Goal: Task Accomplishment & Management: Manage account settings

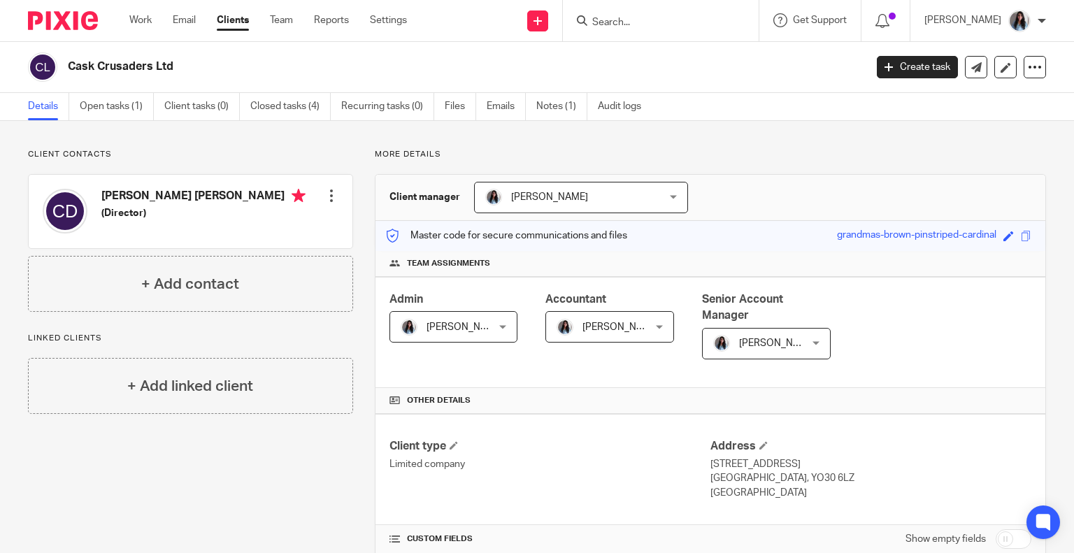
click at [625, 24] on input "Search" at bounding box center [654, 23] width 126 height 13
type input "WILTON"
click button "submit" at bounding box center [0, 0] width 0 height 0
click at [694, 58] on link at bounding box center [674, 54] width 173 height 21
click at [689, 55] on link at bounding box center [674, 54] width 173 height 21
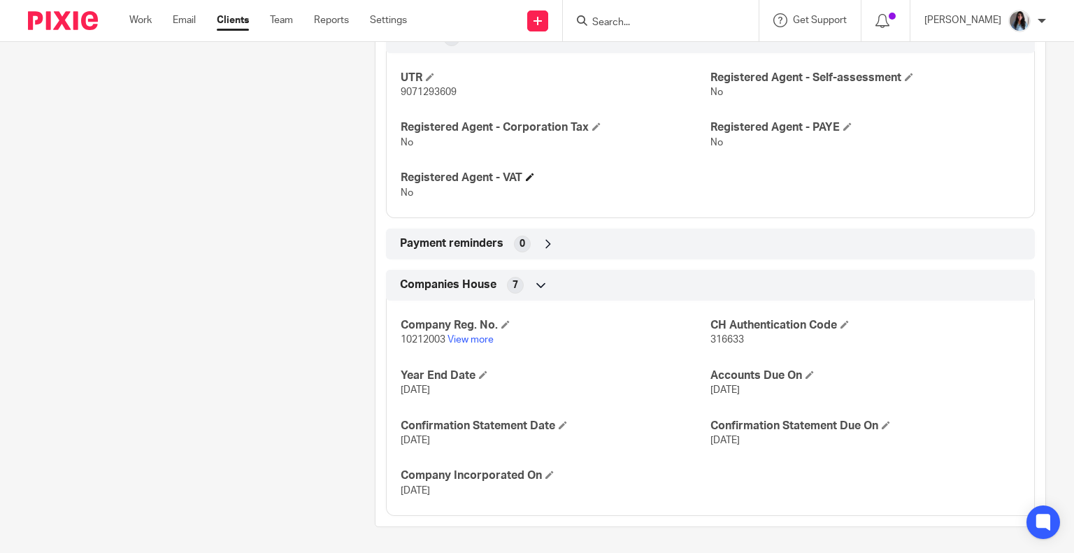
scroll to position [333, 0]
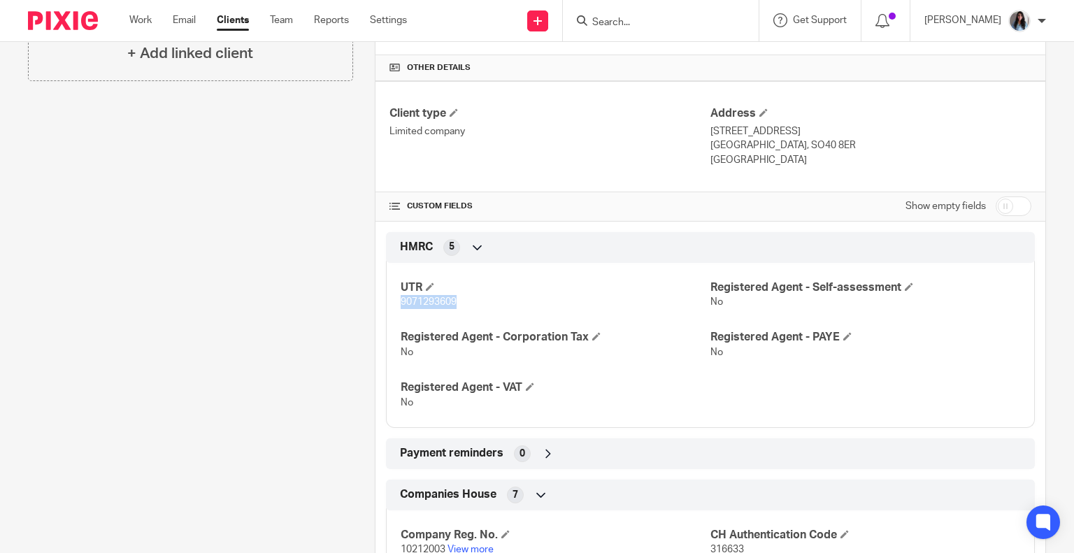
drag, startPoint x: 386, startPoint y: 295, endPoint x: 485, endPoint y: 303, distance: 99.6
click at [485, 303] on div "UTR 9071293609 Registered Agent - Self-assessment No Registered Agent - Corpora…" at bounding box center [710, 340] width 649 height 176
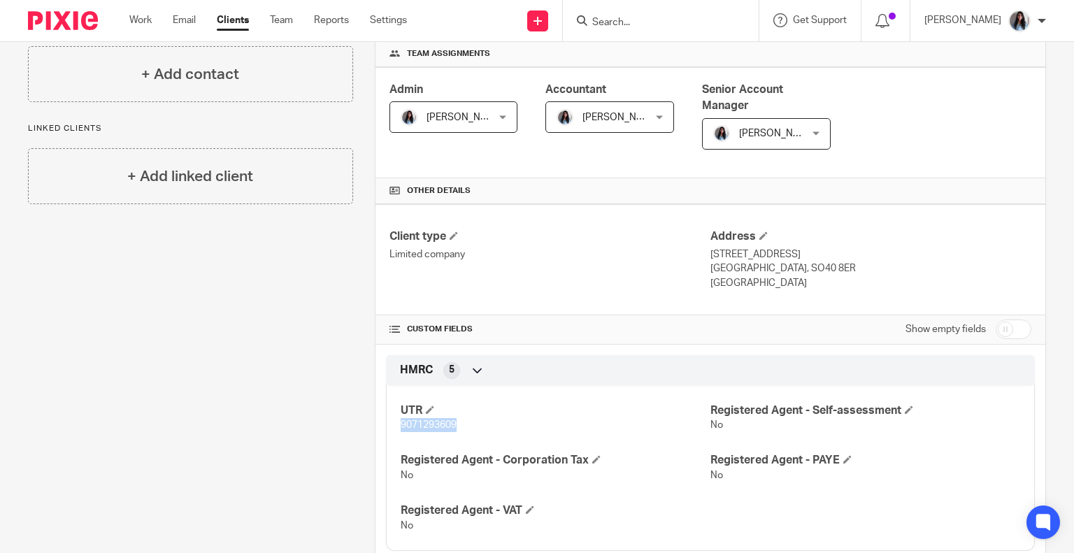
scroll to position [420, 0]
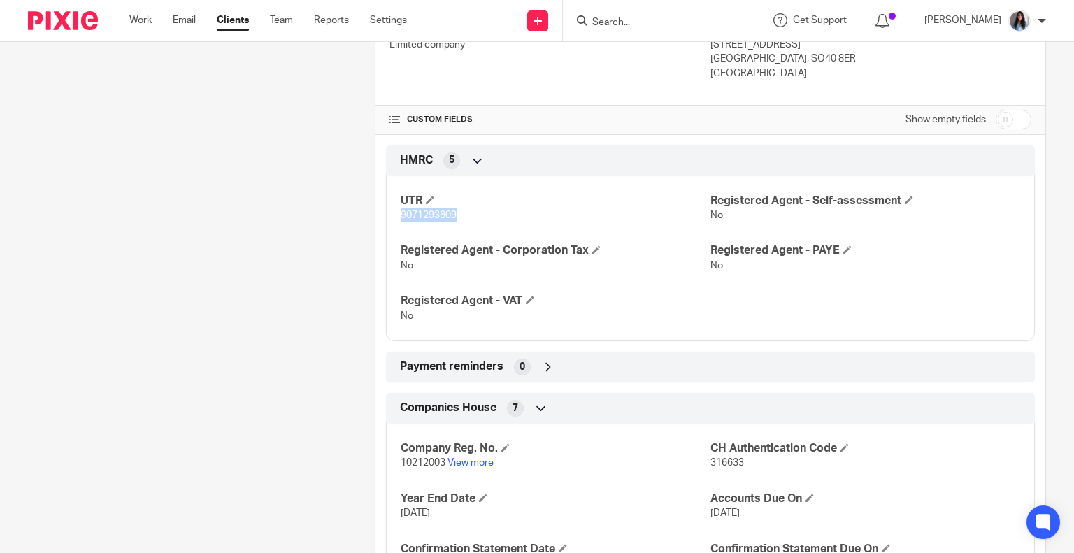
copy span "9071293609"
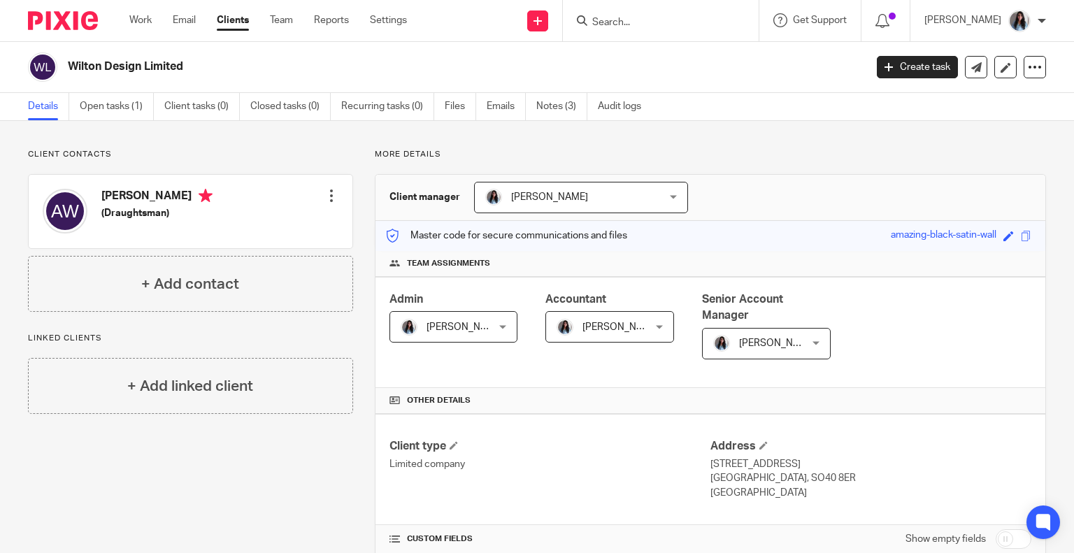
drag, startPoint x: 393, startPoint y: 175, endPoint x: 450, endPoint y: 136, distance: 69.0
drag, startPoint x: 450, startPoint y: 136, endPoint x: 636, endPoint y: 23, distance: 217.2
click at [636, 22] on input "Search" at bounding box center [654, 23] width 126 height 13
click at [115, 94] on link "Open tasks (1)" at bounding box center [117, 106] width 74 height 27
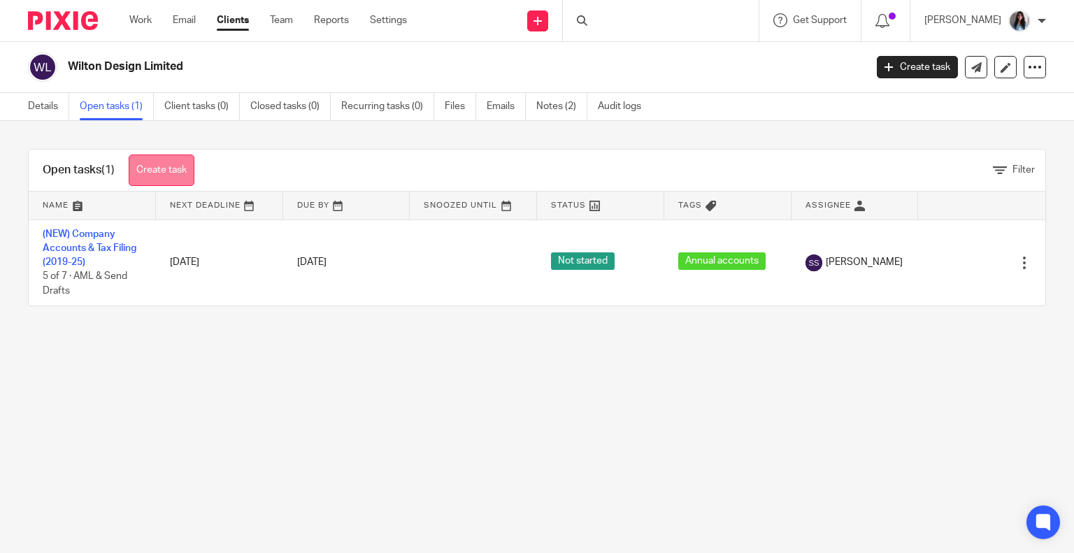
click at [173, 172] on link "Create task" at bounding box center [162, 170] width 66 height 31
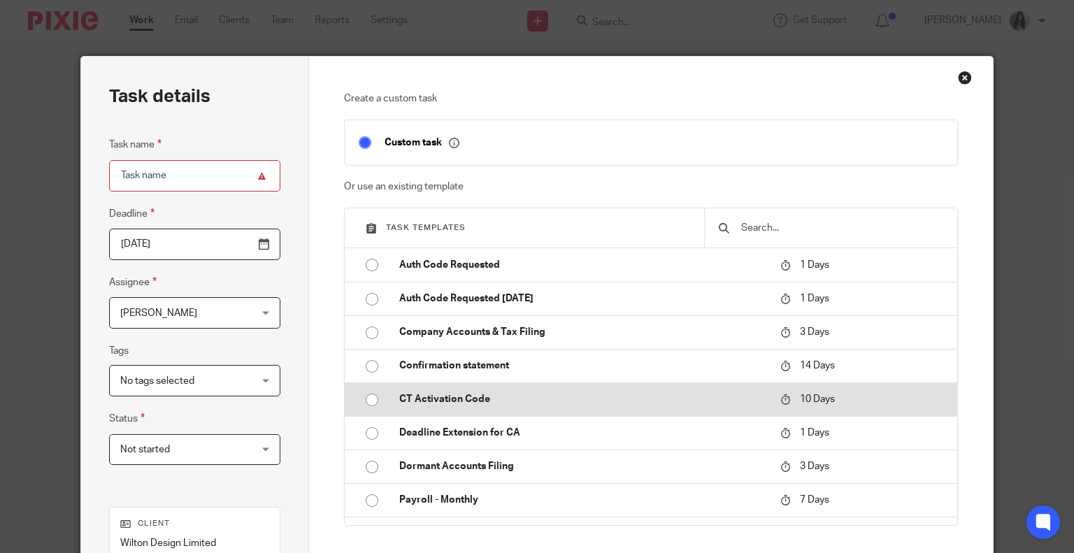
click at [430, 413] on td "CT Activation Code" at bounding box center [579, 399] width 388 height 34
type input "2025-10-24"
type input "CT Activation Code"
checkbox input "false"
radio input "true"
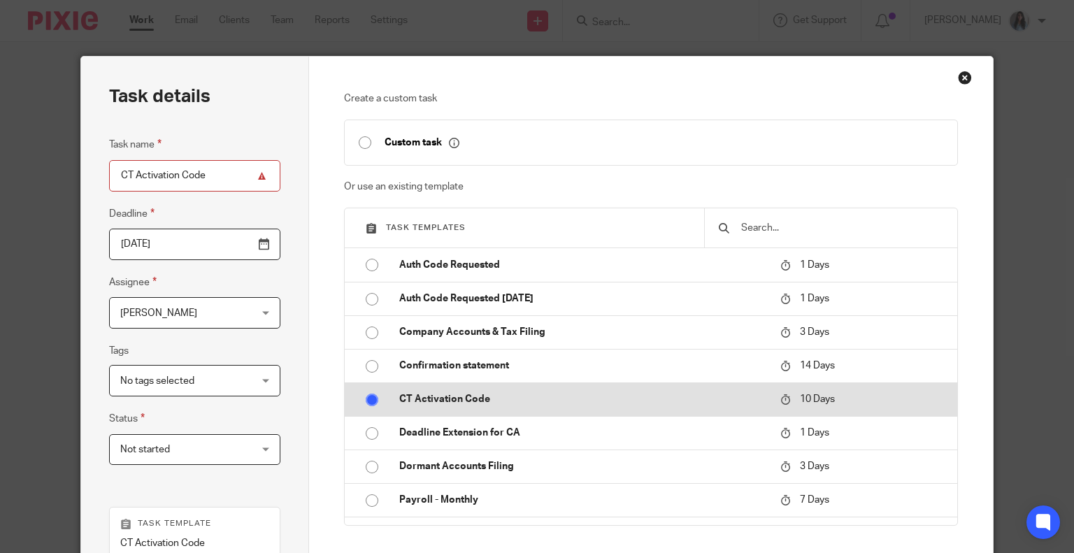
click at [431, 399] on p "CT Activation Code" at bounding box center [582, 399] width 367 height 14
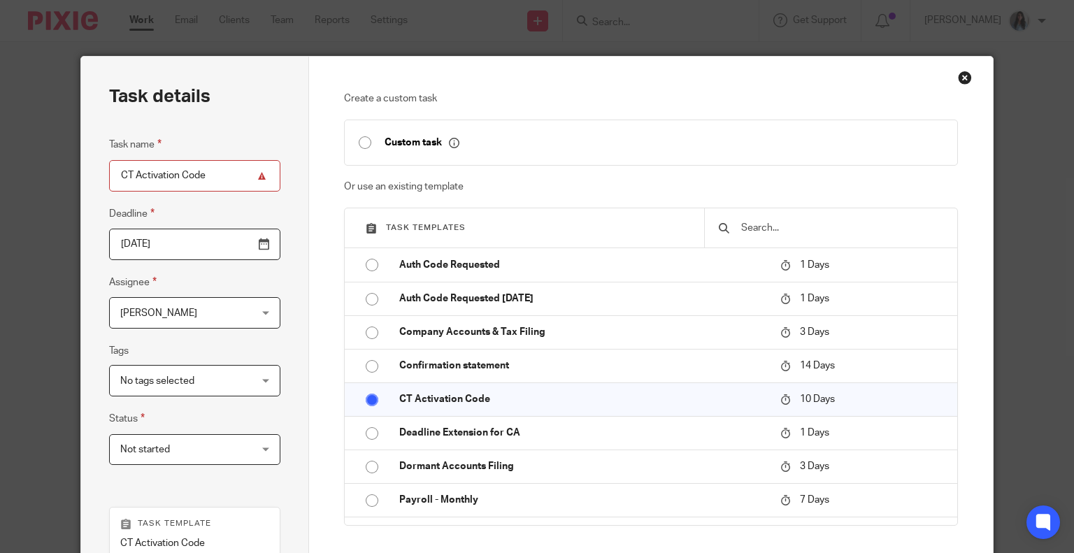
click at [220, 187] on input "CT Activation Code" at bounding box center [194, 175] width 171 height 31
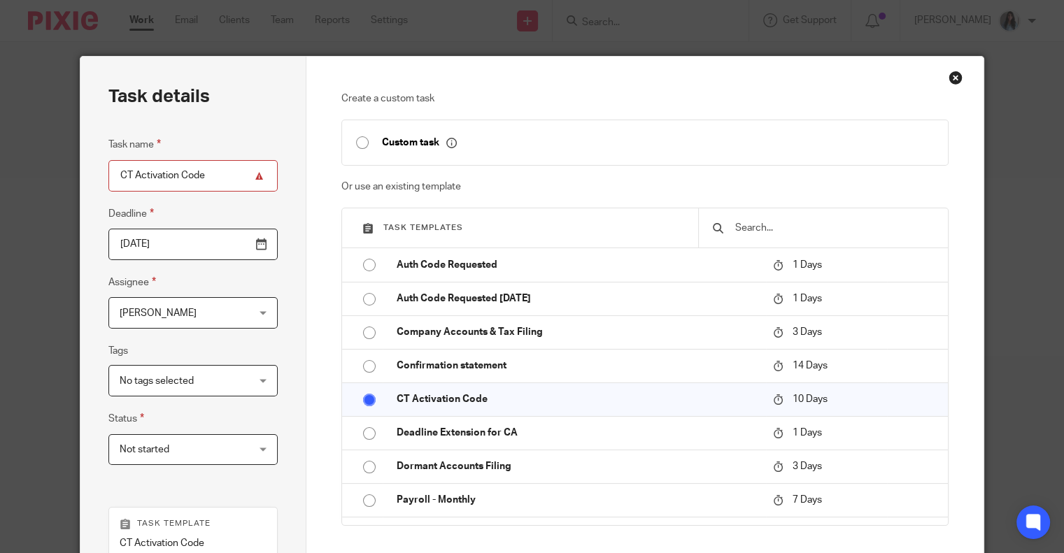
click at [196, 254] on input "2025-10-24" at bounding box center [192, 244] width 169 height 31
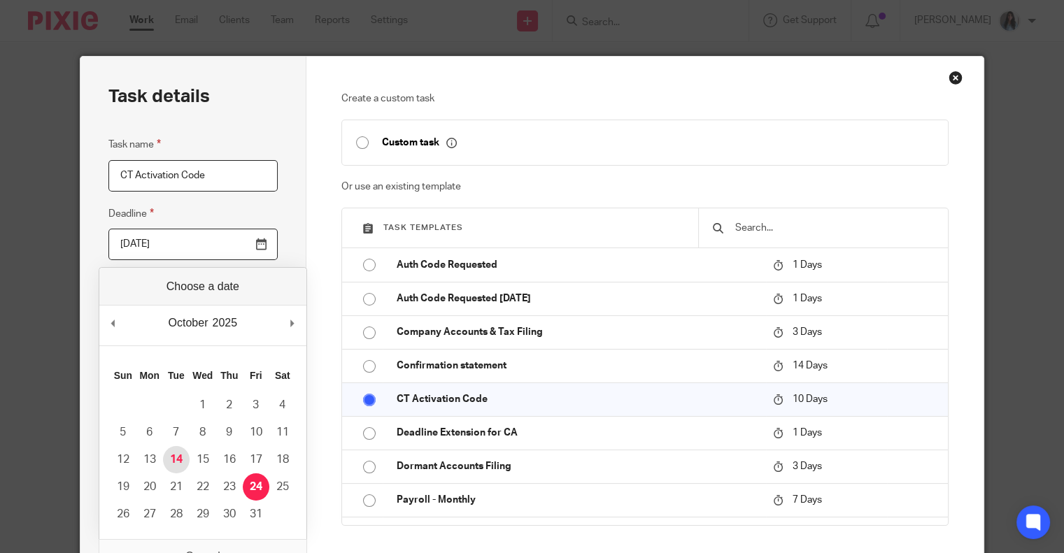
type input "2025-10-14"
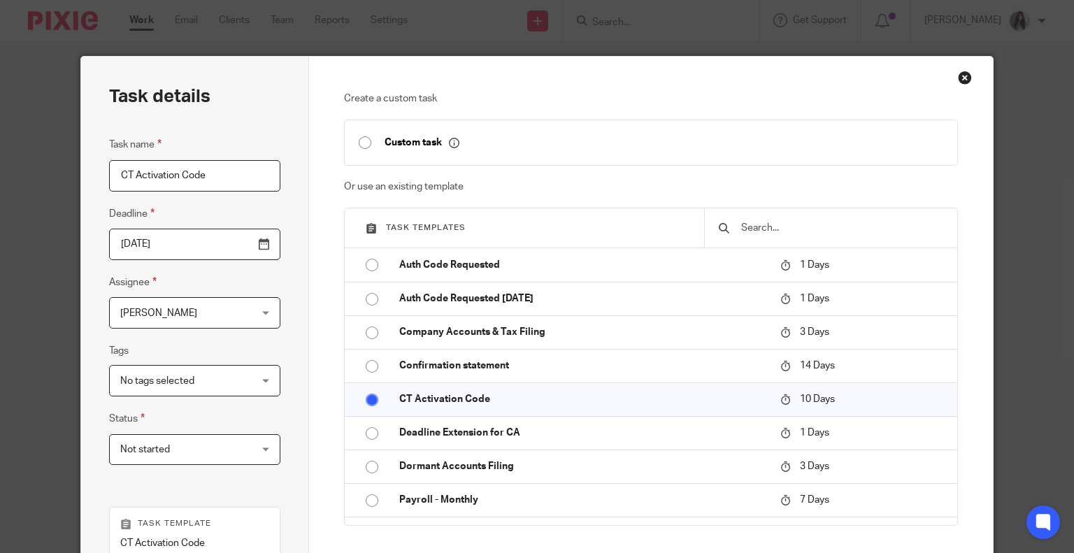
click at [165, 315] on span "[PERSON_NAME]" at bounding box center [183, 312] width 127 height 29
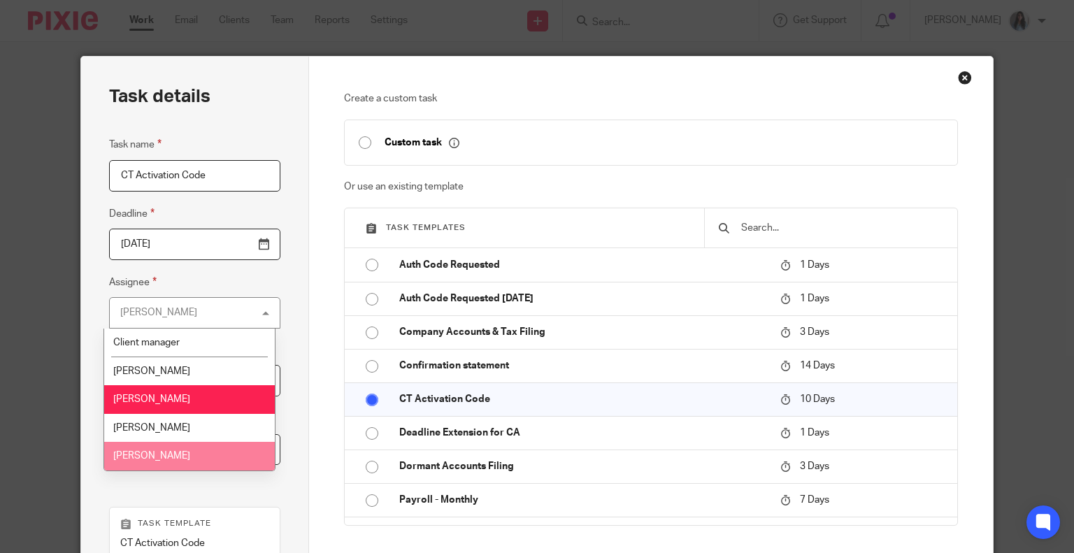
click at [178, 466] on li "[PERSON_NAME]" at bounding box center [189, 456] width 170 height 29
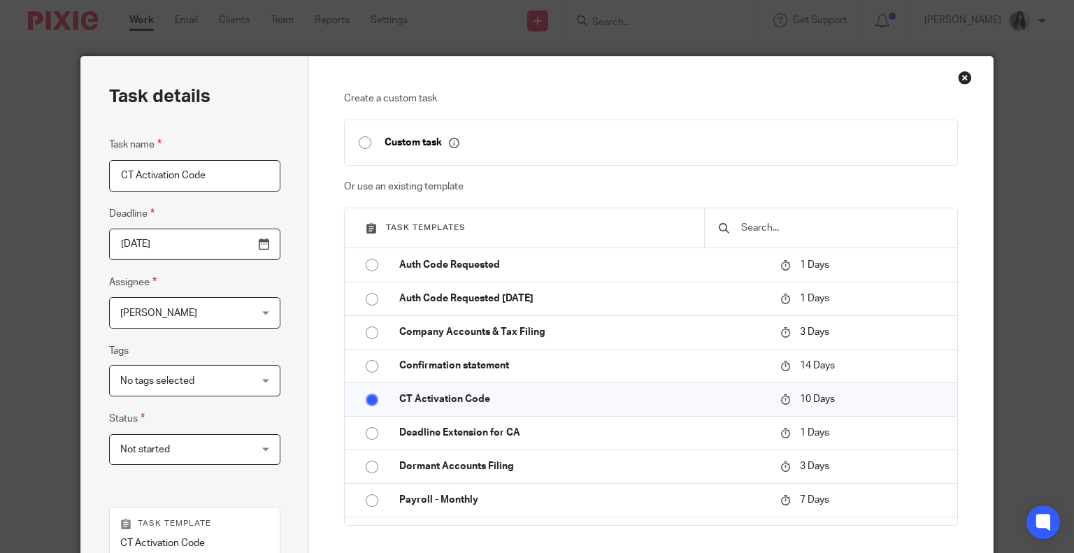
scroll to position [272, 0]
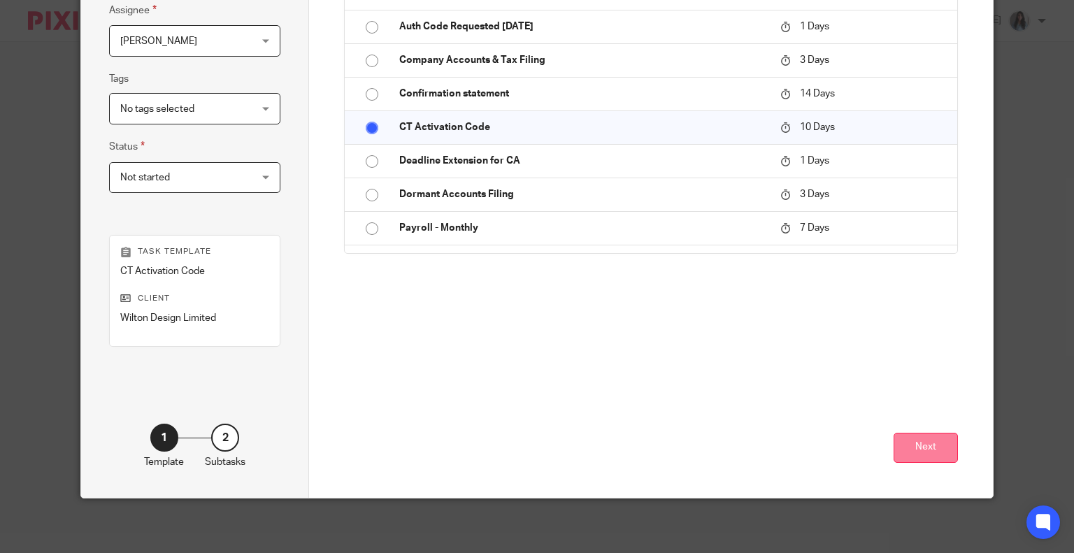
click at [926, 456] on button "Next" at bounding box center [926, 448] width 64 height 30
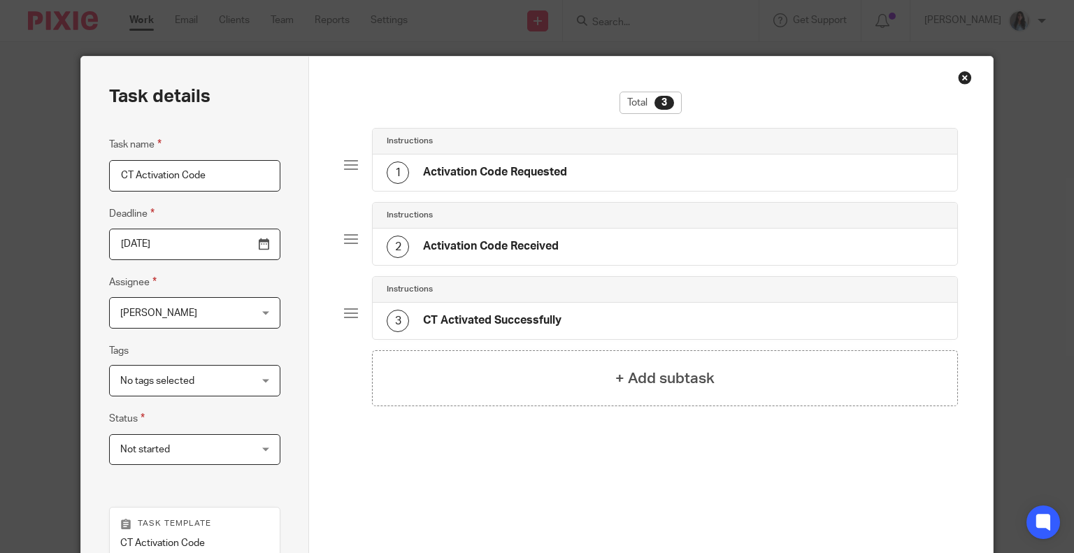
scroll to position [210, 0]
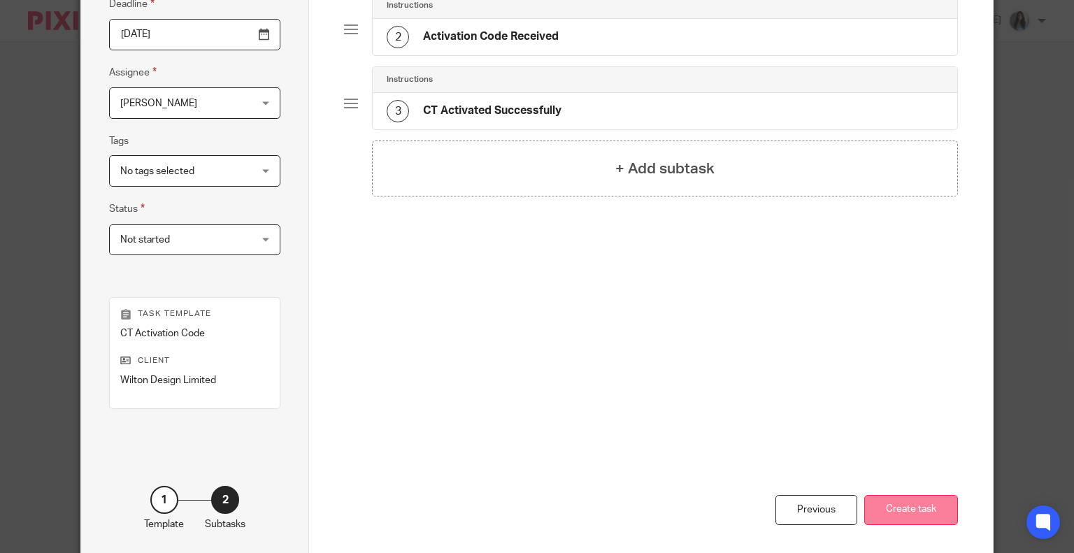
click at [904, 512] on button "Create task" at bounding box center [911, 510] width 94 height 30
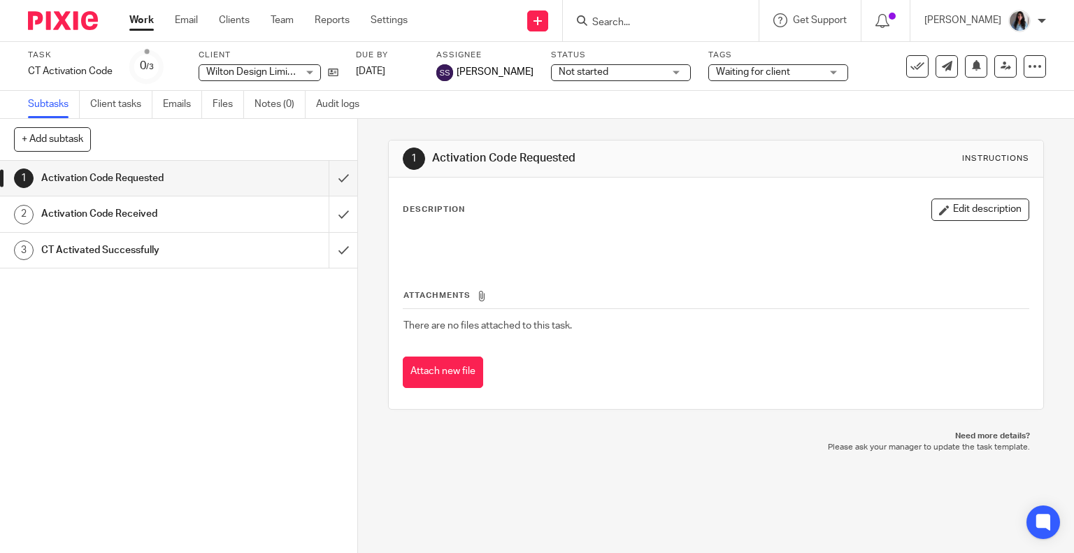
click at [207, 412] on div "1 Activation Code Requested 2 Activation Code Received 3 CT Activated Successfu…" at bounding box center [178, 357] width 357 height 392
click at [140, 25] on link "Work" at bounding box center [141, 20] width 24 height 14
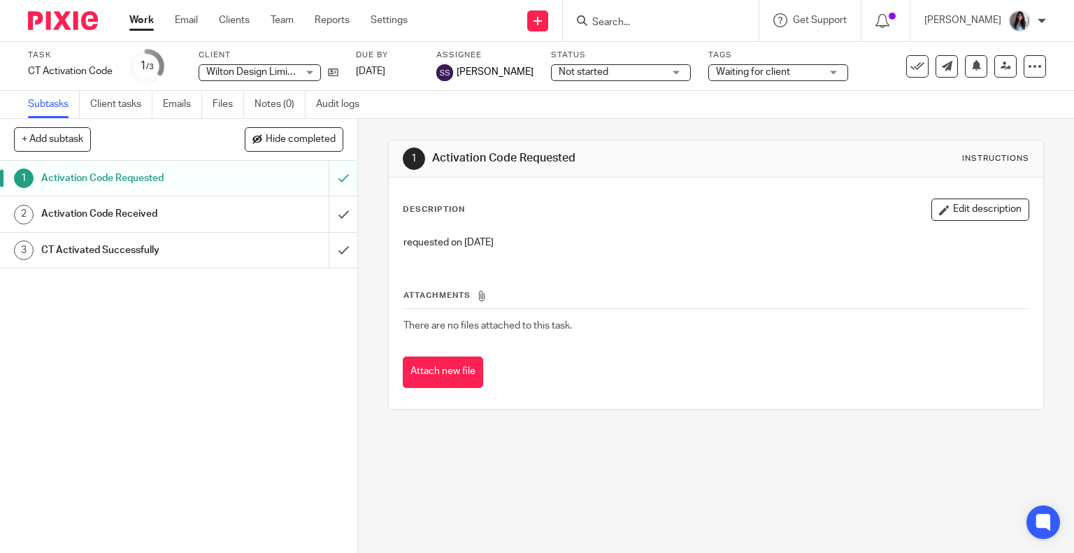
click at [341, 76] on div "Task CT Activation Code Save CT Activation Code 1 /3 Client Wilton Design Limit…" at bounding box center [452, 67] width 848 height 34
click at [334, 73] on icon at bounding box center [333, 72] width 10 height 10
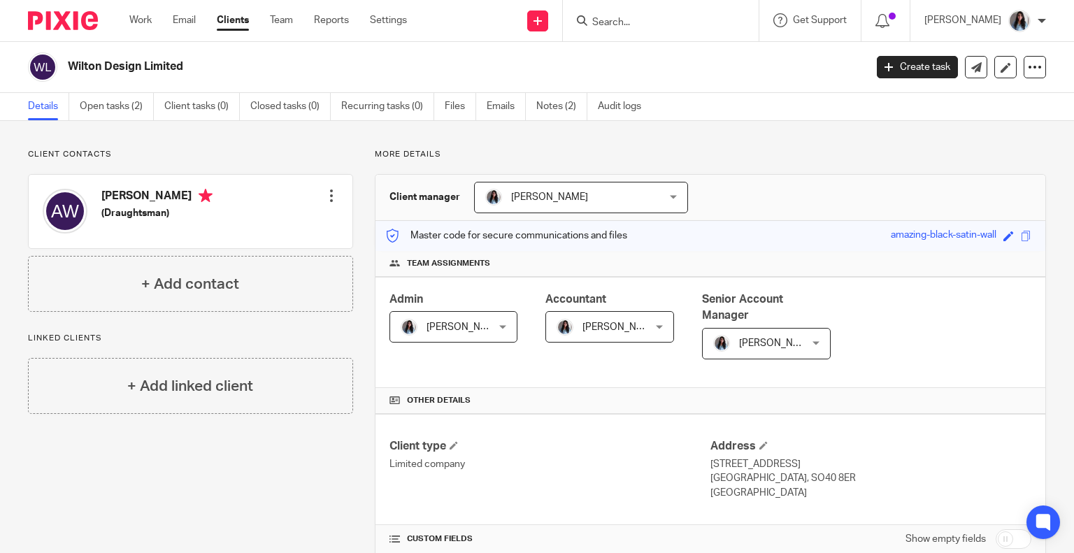
scroll to position [420, 0]
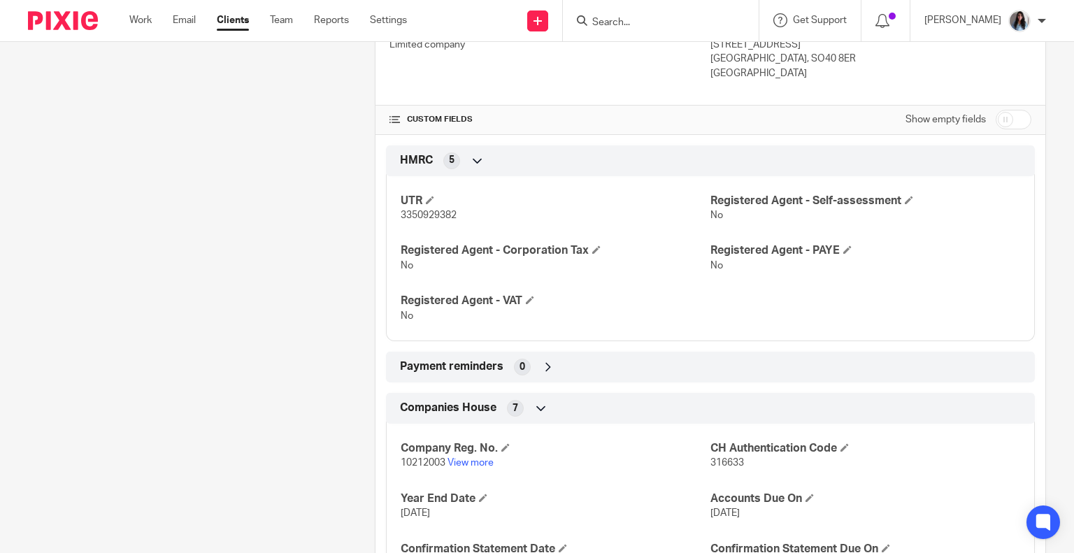
click at [444, 220] on p "3350929382" at bounding box center [556, 215] width 310 height 14
click at [444, 219] on p "3350929382" at bounding box center [556, 215] width 310 height 14
copy span "3350929382"
